Goal: Navigation & Orientation: Find specific page/section

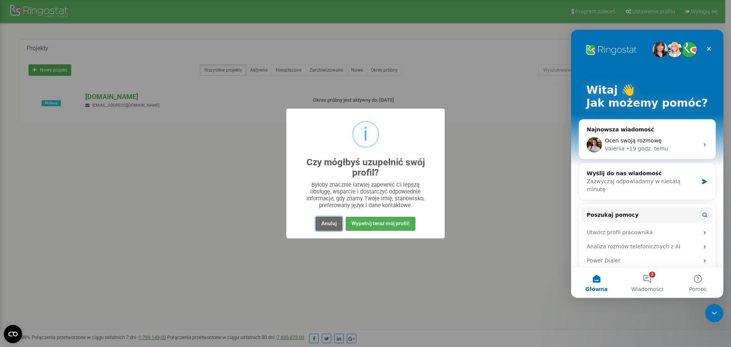
click at [329, 222] on button "Anuluj" at bounding box center [329, 224] width 27 height 14
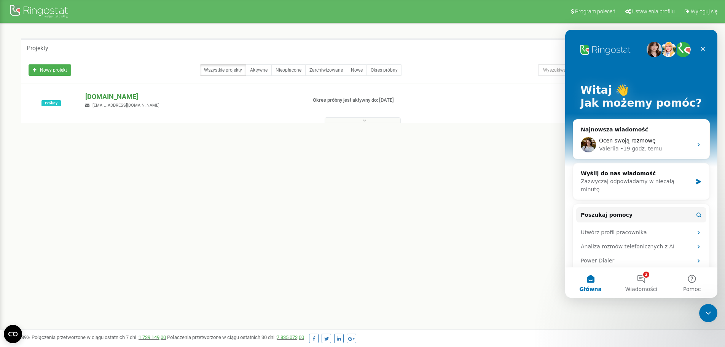
click at [106, 94] on p "[DOMAIN_NAME]" at bounding box center [192, 97] width 215 height 10
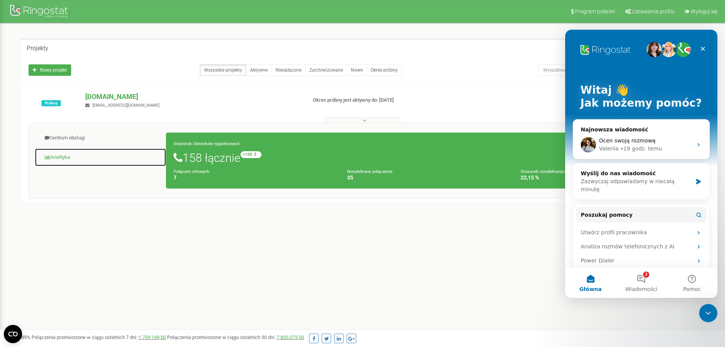
click at [61, 157] on link "Analityka" at bounding box center [101, 157] width 132 height 19
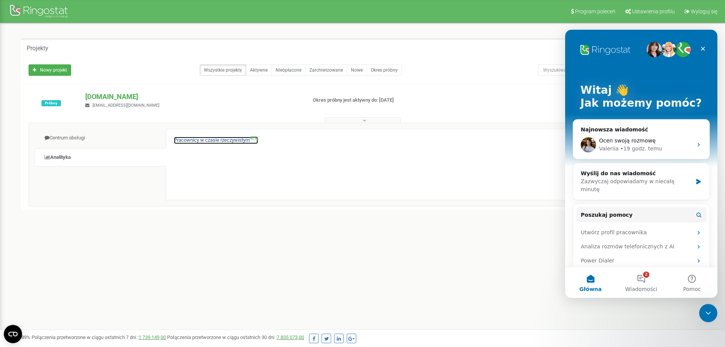
click at [190, 138] on link "Pracownicy w czasie rzeczywistym NEW" at bounding box center [216, 140] width 84 height 7
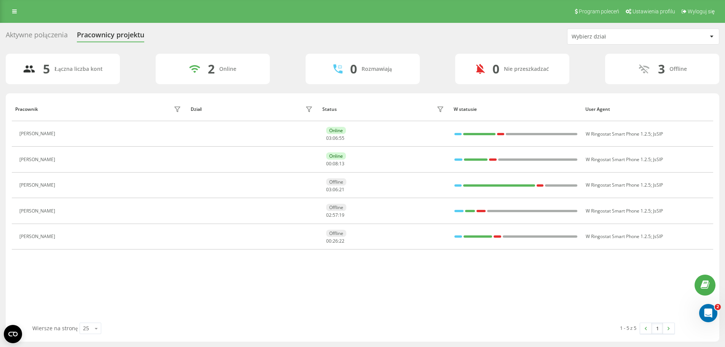
click at [38, 34] on div "Aktywne połączenia" at bounding box center [37, 37] width 62 height 12
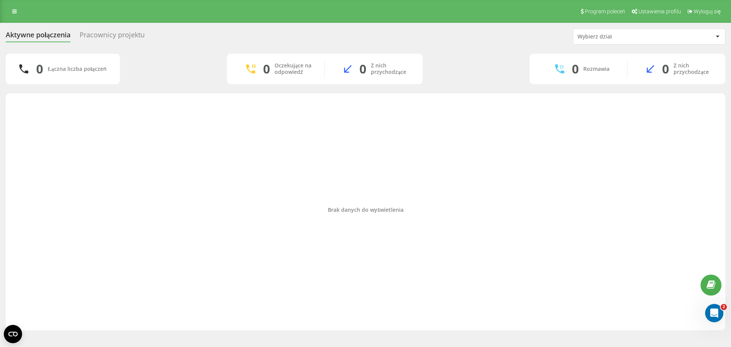
click at [15, 14] on icon at bounding box center [14, 11] width 5 height 5
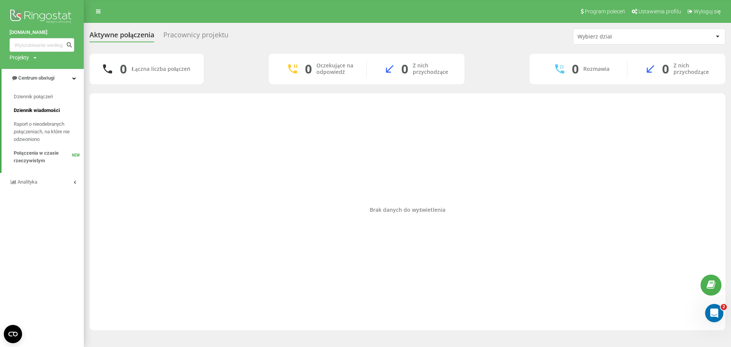
click at [37, 109] on span "Dziennik wiadomości" at bounding box center [37, 111] width 46 height 8
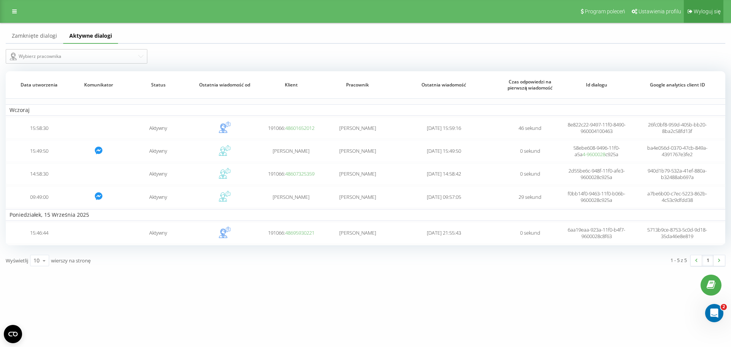
click at [710, 10] on span "Wyloguj się" at bounding box center [707, 11] width 27 height 6
